Goal: Information Seeking & Learning: Learn about a topic

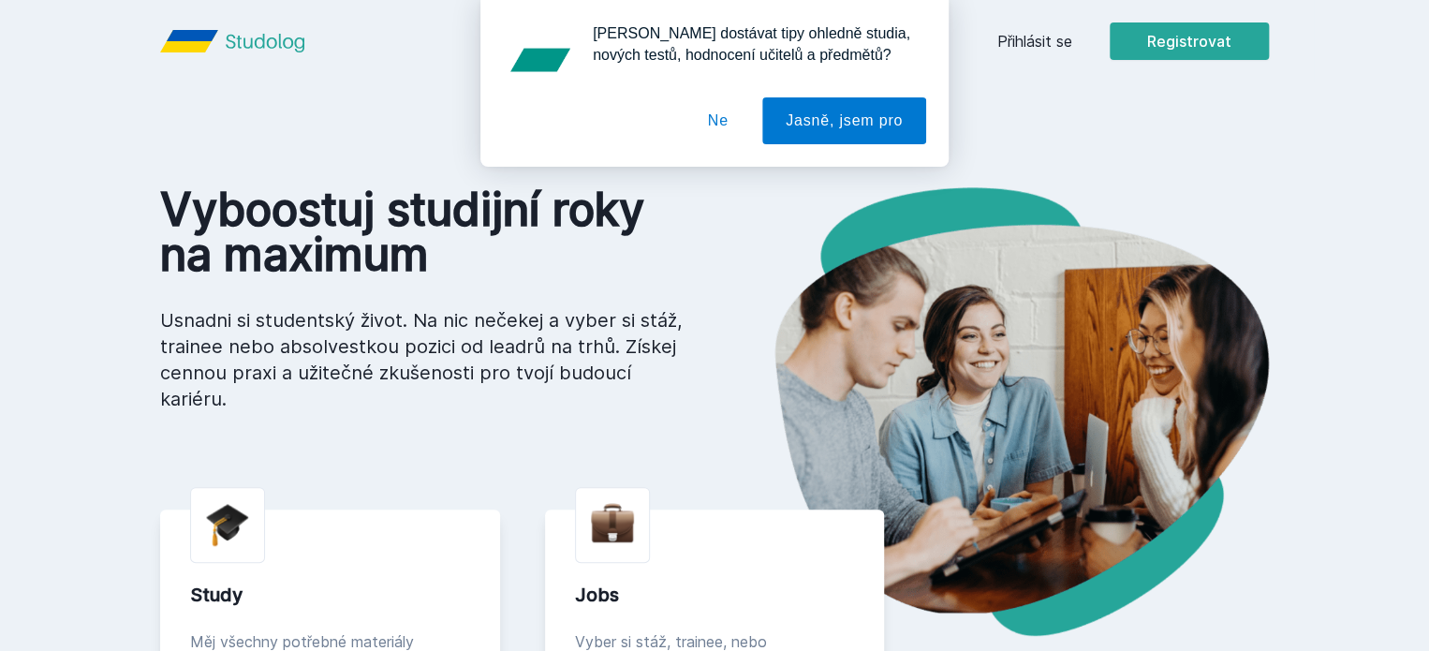
click at [731, 125] on button "Ne" at bounding box center [718, 120] width 67 height 47
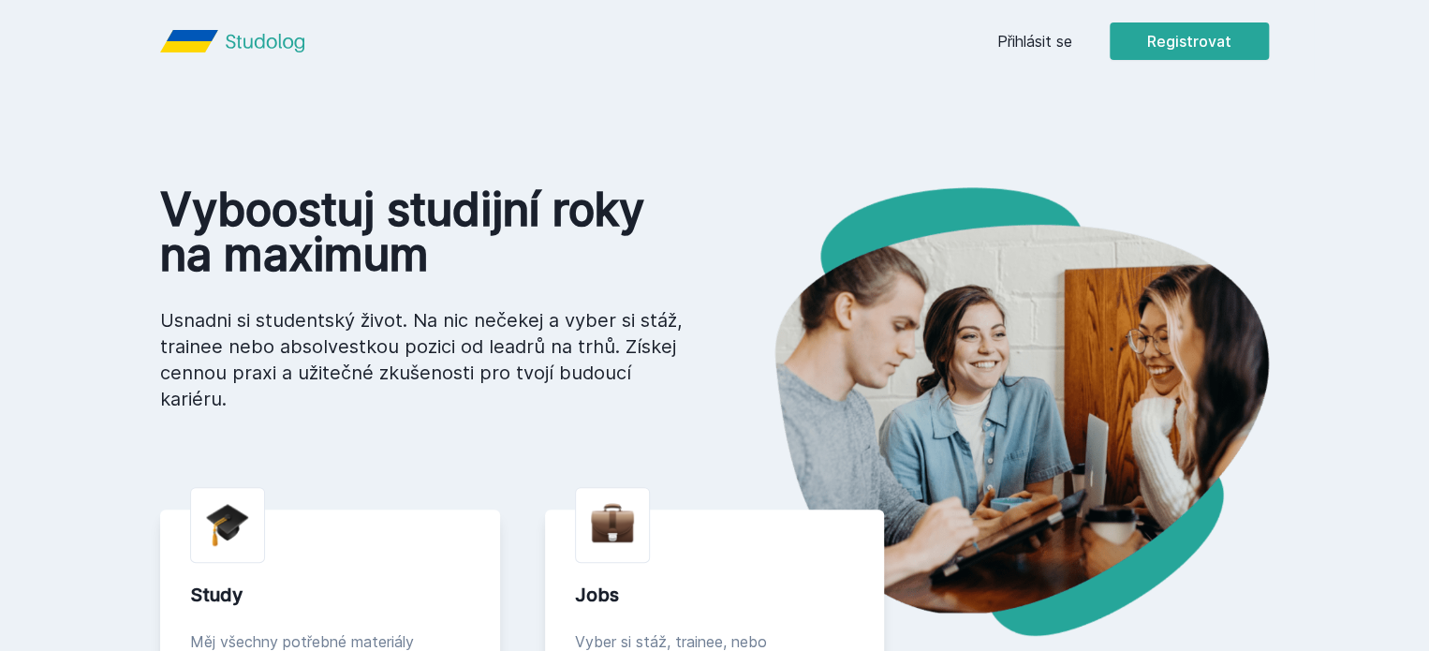
click at [1102, 65] on header "Přihlásit se Registrovat" at bounding box center [714, 41] width 1199 height 82
click at [1072, 48] on link "Přihlásit se" at bounding box center [1034, 41] width 75 height 22
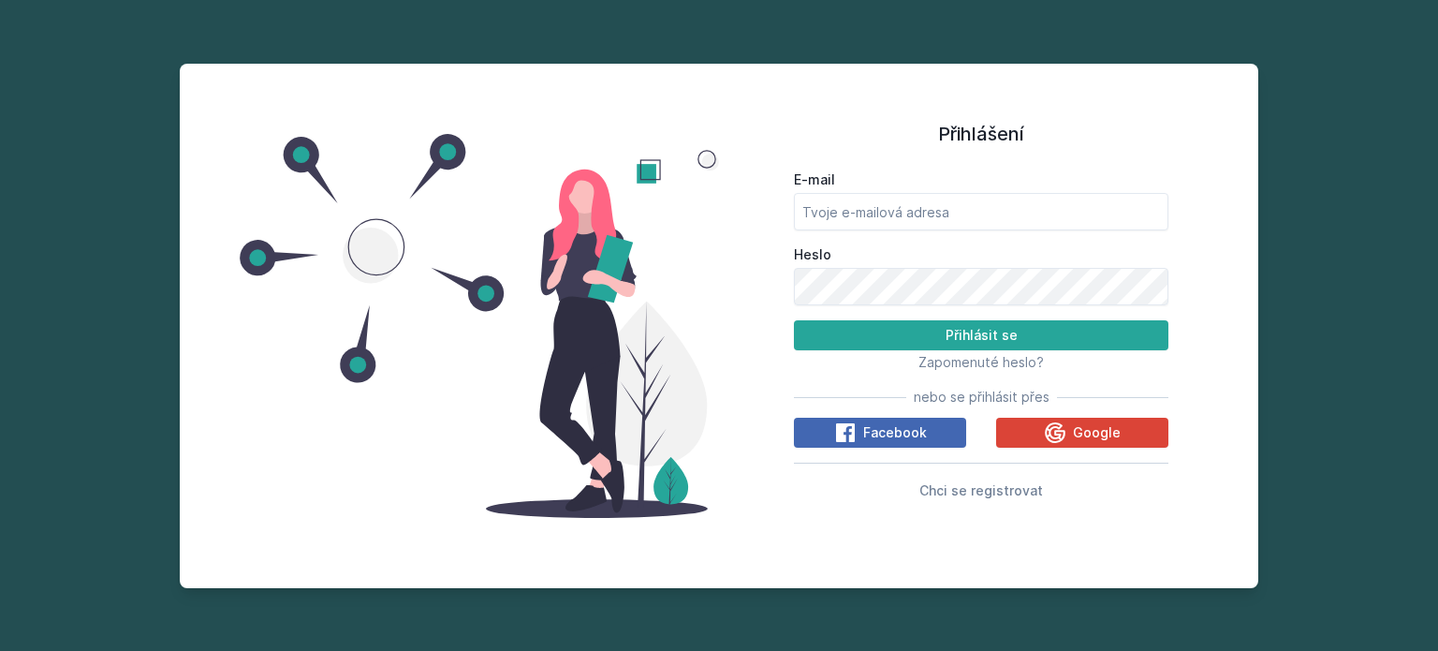
click at [1038, 418] on div "Facebook Google" at bounding box center [981, 433] width 375 height 30
click at [1042, 431] on button "Google" at bounding box center [1082, 433] width 172 height 30
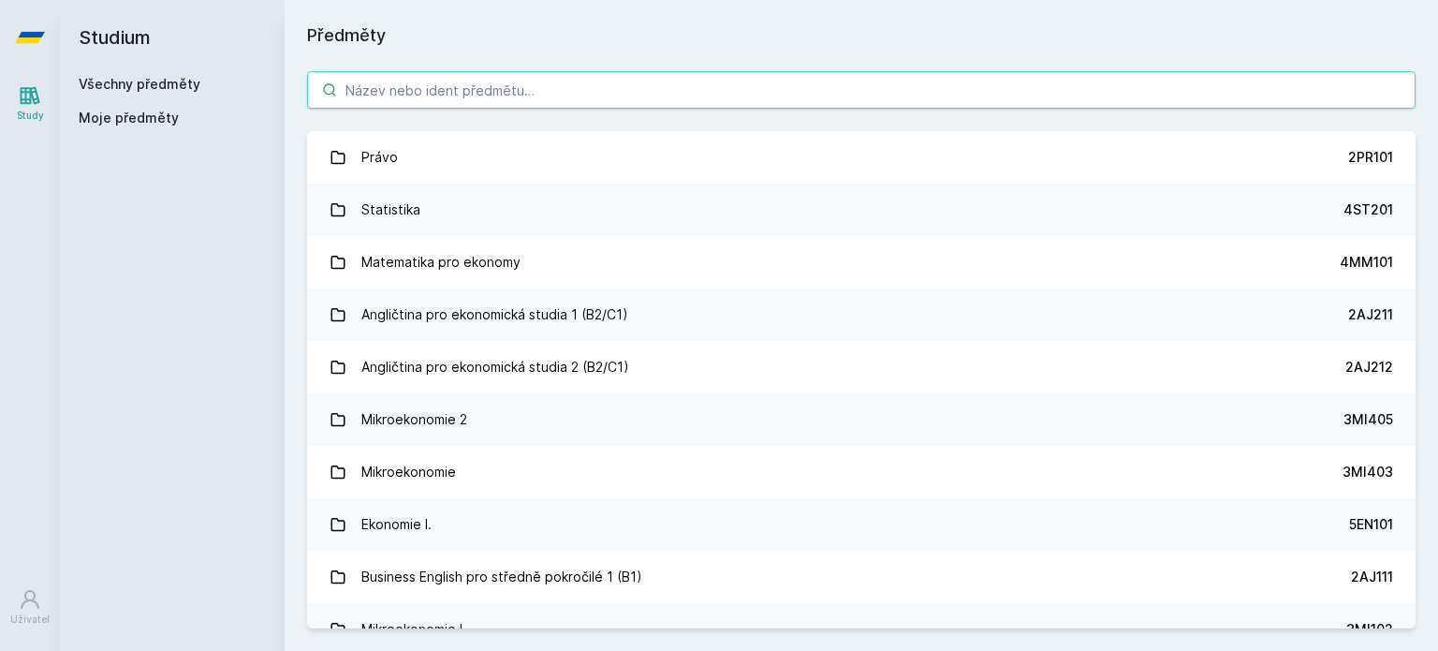
click at [502, 95] on input "search" at bounding box center [861, 89] width 1109 height 37
paste input "4IZ470"
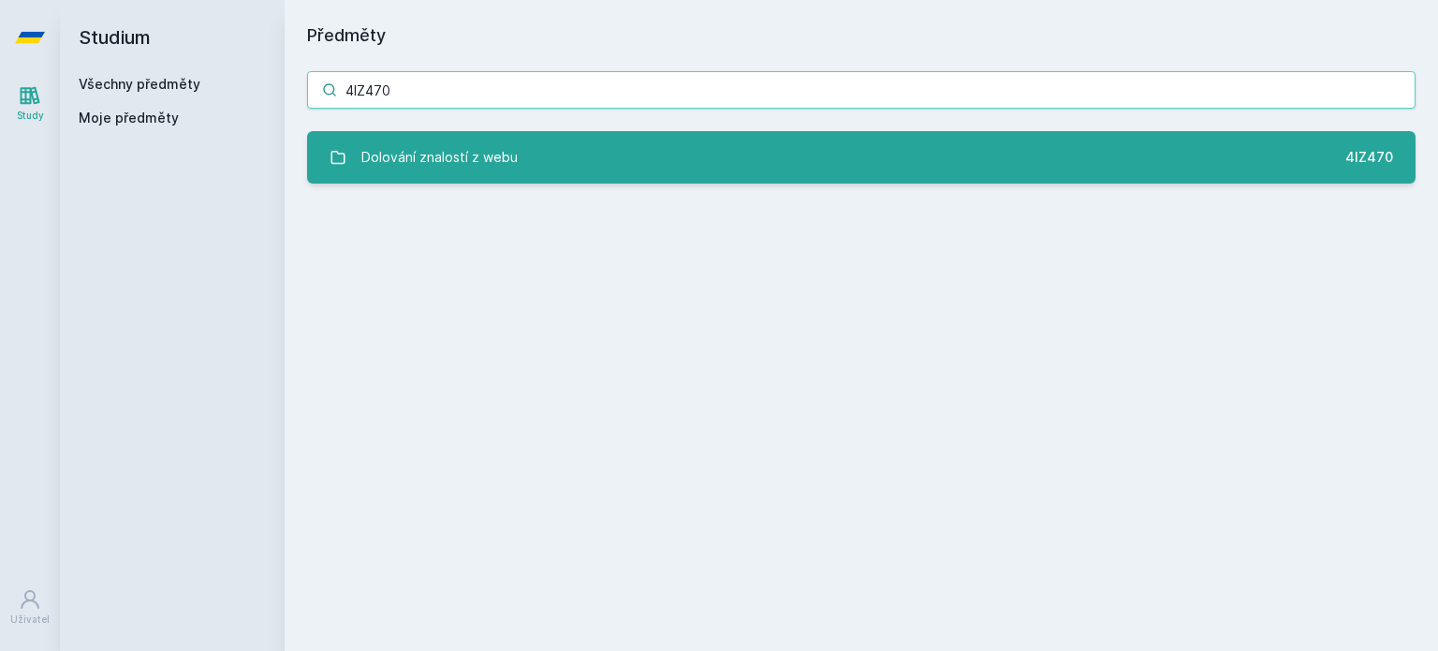
type input "4IZ470"
click at [517, 142] on link "Dolování znalostí z webu 4IZ470" at bounding box center [861, 157] width 1109 height 52
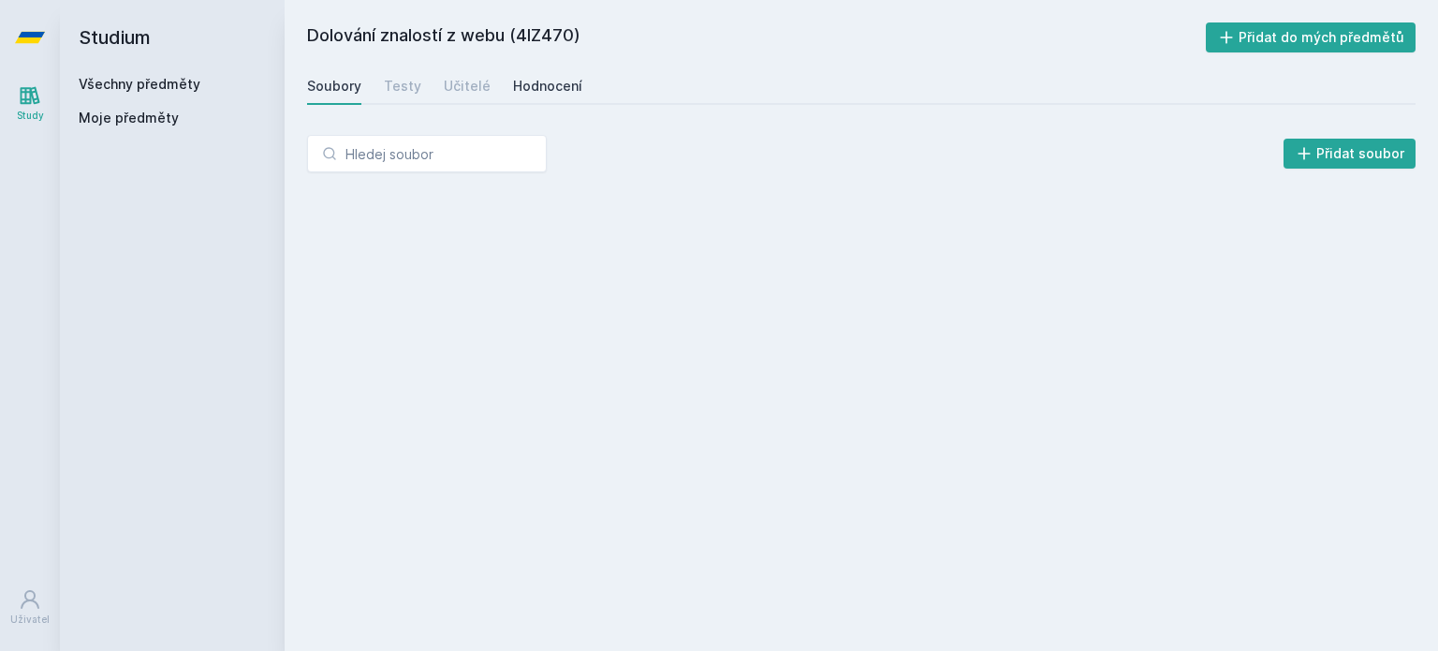
click at [521, 74] on link "Hodnocení" at bounding box center [547, 85] width 69 height 37
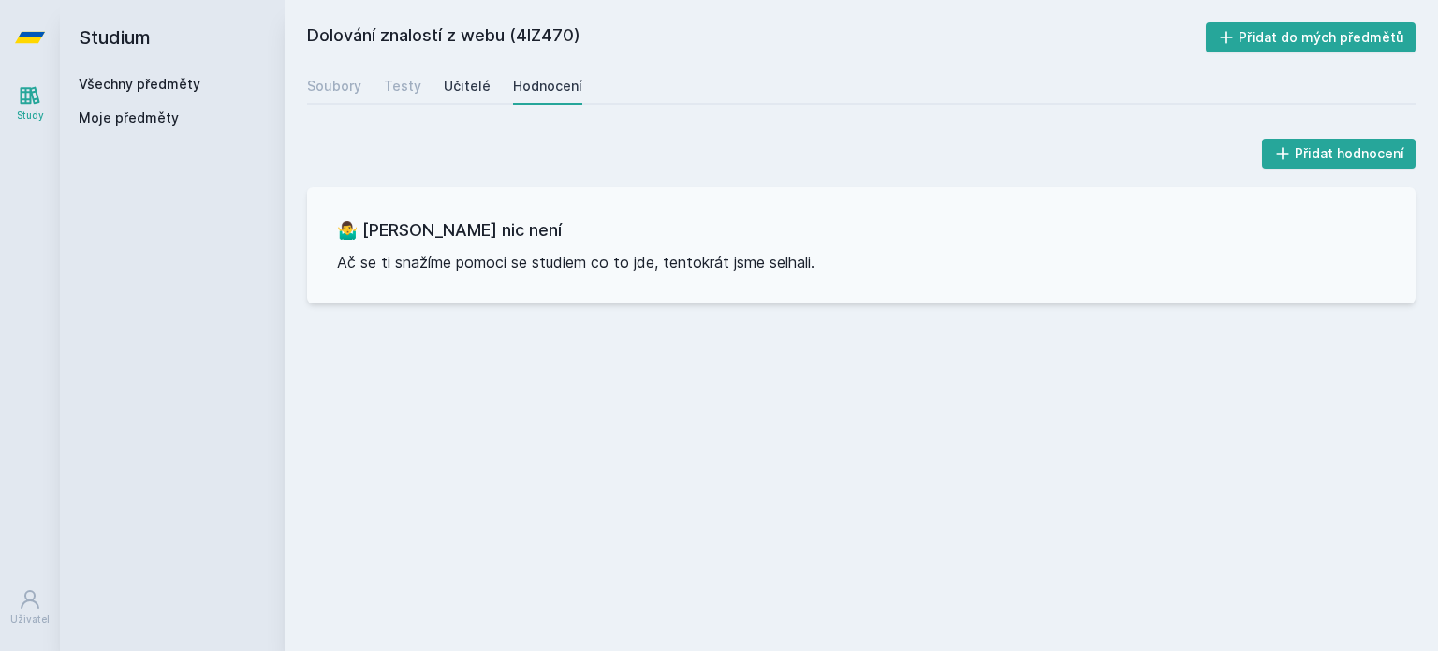
click at [446, 92] on div "Učitelé" at bounding box center [467, 86] width 47 height 19
click at [420, 92] on div "Soubory Testy Učitelé Hodnocení" at bounding box center [861, 85] width 1109 height 37
click at [409, 93] on div "Testy" at bounding box center [402, 86] width 37 height 19
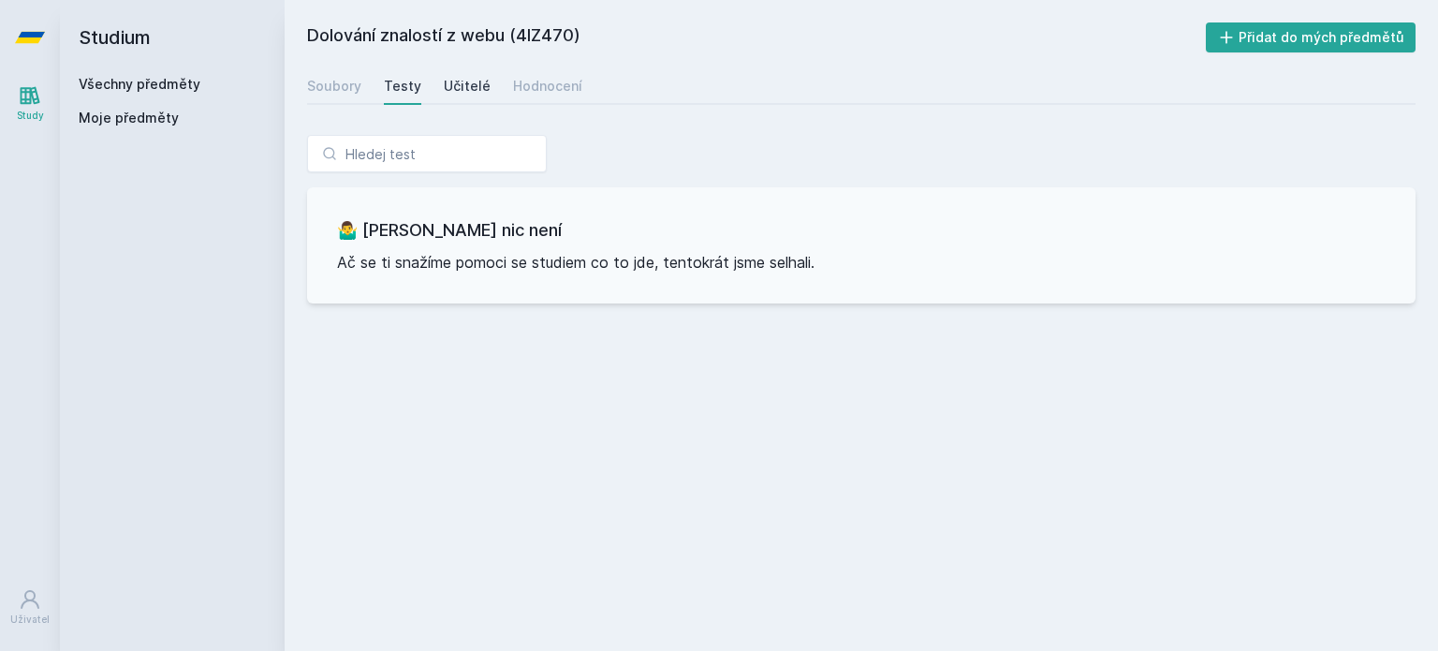
click at [444, 87] on div "Učitelé" at bounding box center [467, 86] width 47 height 19
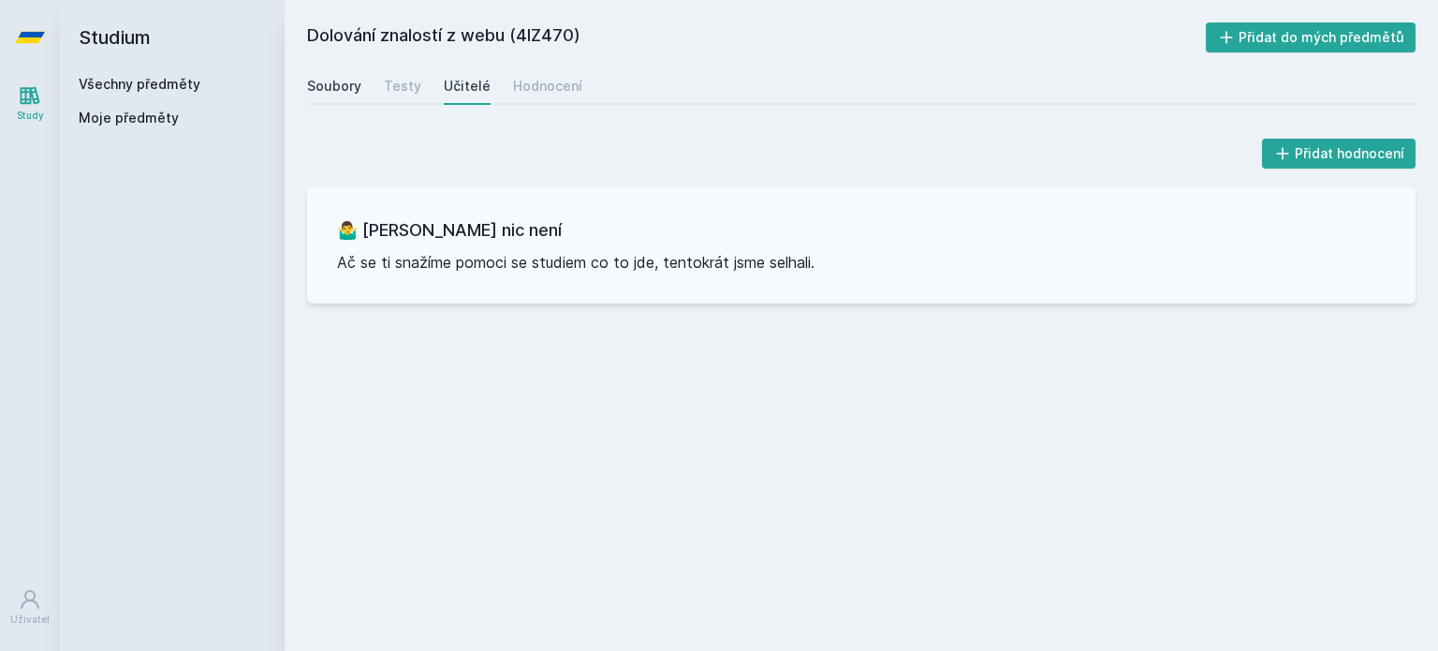
click at [355, 89] on div "Soubory" at bounding box center [334, 86] width 54 height 19
click at [568, 93] on div "Hodnocení" at bounding box center [547, 86] width 69 height 19
click at [483, 85] on div "Učitelé" at bounding box center [467, 86] width 47 height 19
